Goal: Transaction & Acquisition: Obtain resource

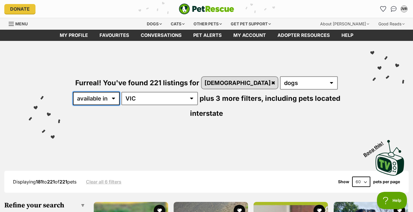
click at [120, 92] on select "available in located in" at bounding box center [96, 98] width 47 height 13
select select "disabled"
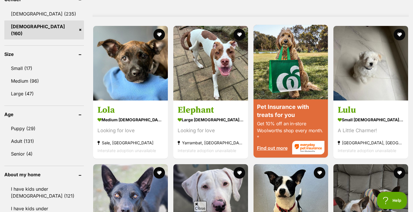
scroll to position [497, 0]
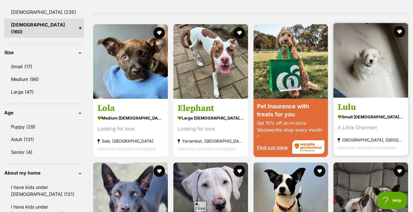
click at [372, 77] on img at bounding box center [371, 60] width 75 height 75
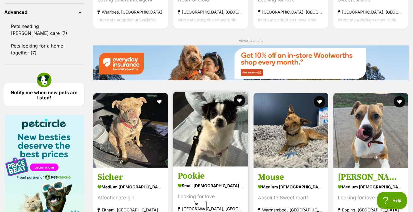
scroll to position [798, 0]
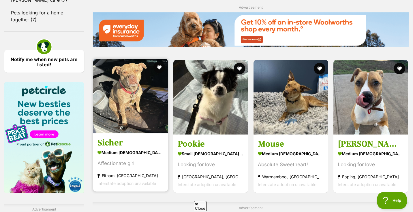
click at [143, 98] on img at bounding box center [130, 96] width 75 height 75
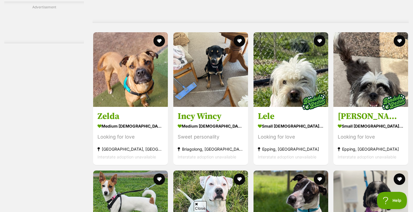
scroll to position [1021, 0]
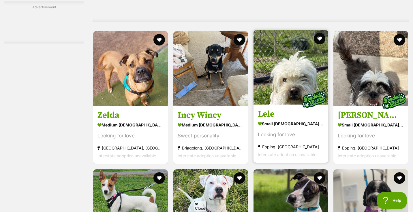
click at [282, 69] on img at bounding box center [291, 67] width 75 height 75
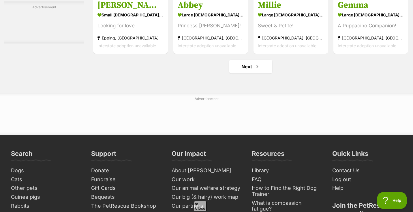
scroll to position [2710, 0]
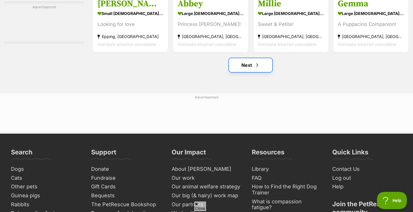
click at [247, 70] on link "Next" at bounding box center [250, 65] width 43 height 14
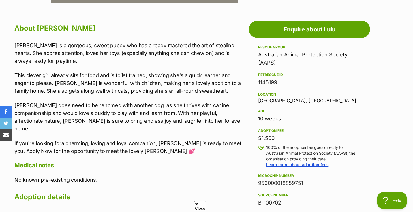
scroll to position [307, 0]
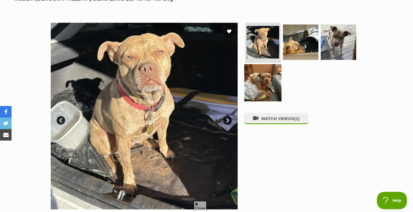
click at [272, 81] on img at bounding box center [262, 82] width 37 height 37
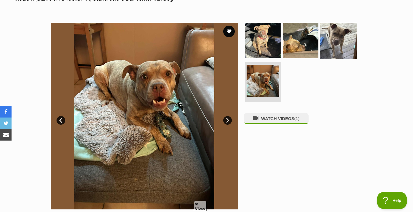
click at [344, 46] on img at bounding box center [338, 40] width 37 height 37
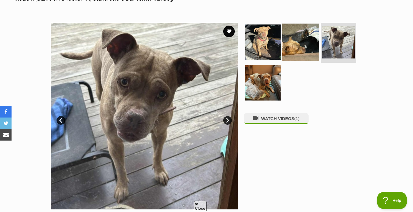
click at [298, 49] on img at bounding box center [300, 41] width 37 height 37
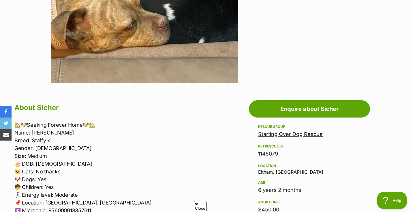
scroll to position [227, 0]
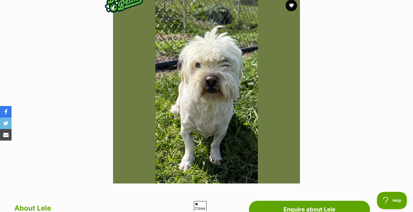
scroll to position [107, 0]
